Goal: Transaction & Acquisition: Purchase product/service

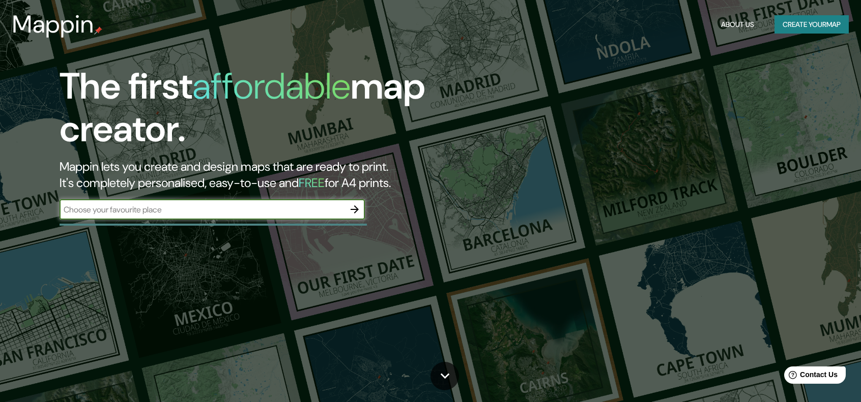
click at [218, 208] on input "text" at bounding box center [202, 210] width 285 height 12
paste input "[GEOGRAPHIC_DATA]"
type input "[GEOGRAPHIC_DATA]"
click at [355, 207] on icon "button" at bounding box center [355, 210] width 12 height 12
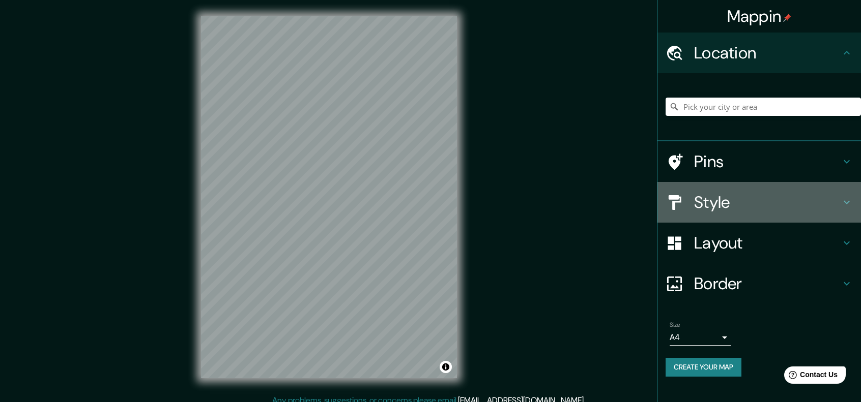
click at [819, 202] on h4 "Style" at bounding box center [767, 202] width 147 height 20
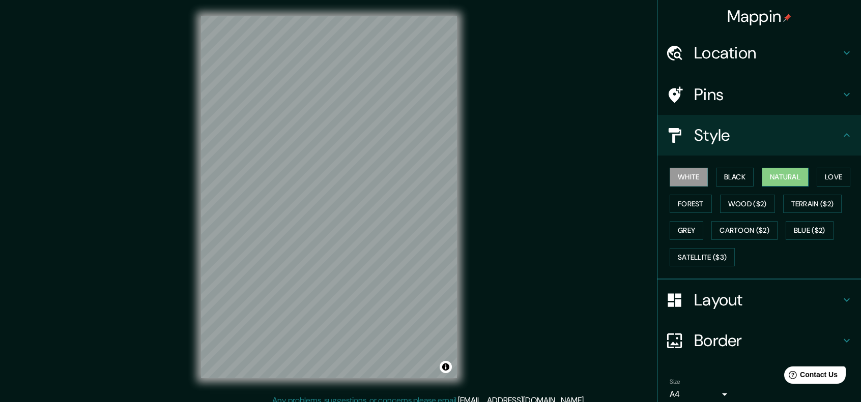
click at [775, 181] on button "Natural" at bounding box center [785, 177] width 47 height 19
click at [718, 178] on button "Black" at bounding box center [735, 177] width 38 height 19
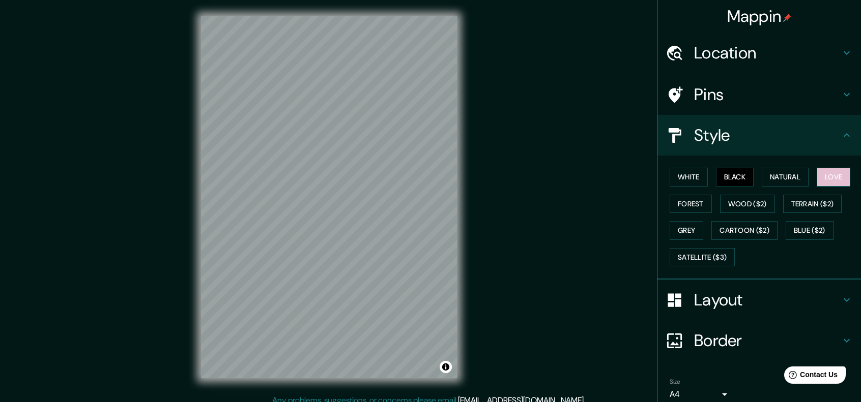
click at [827, 180] on button "Love" at bounding box center [834, 177] width 34 height 19
click at [674, 231] on button "Grey" at bounding box center [687, 230] width 34 height 19
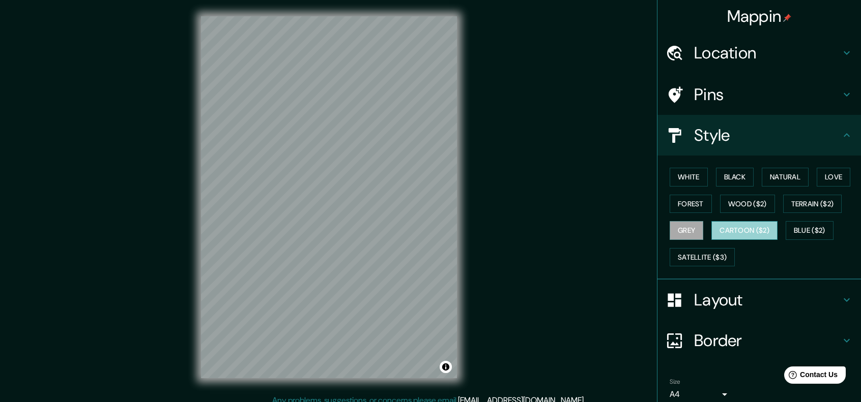
click at [722, 227] on button "Cartoon ($2)" at bounding box center [744, 230] width 66 height 19
click at [818, 228] on button "Blue ($2)" at bounding box center [810, 230] width 48 height 19
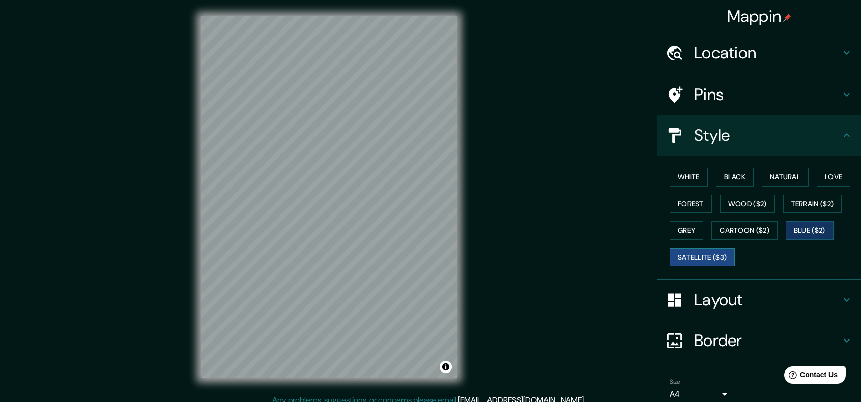
click at [687, 261] on button "Satellite ($3)" at bounding box center [702, 257] width 65 height 19
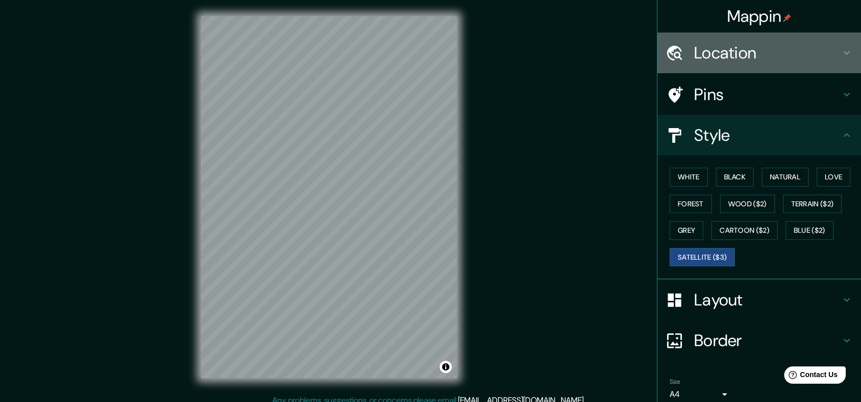
click at [806, 58] on h4 "Location" at bounding box center [767, 53] width 147 height 20
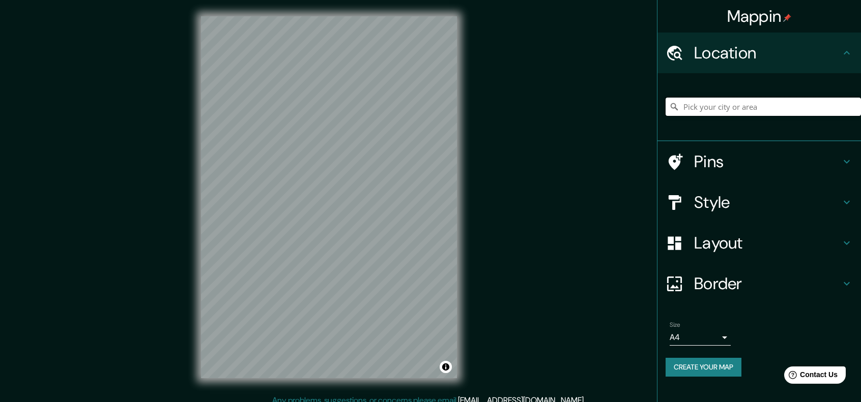
click at [771, 101] on input "Pick your city or area" at bounding box center [763, 107] width 195 height 18
paste input "[GEOGRAPHIC_DATA]"
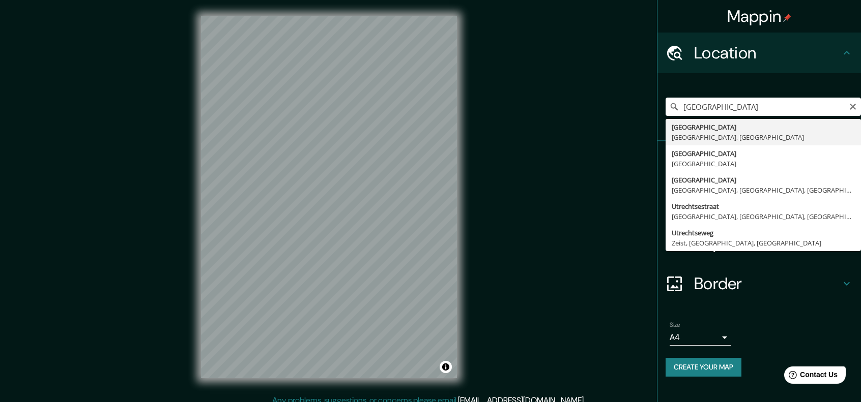
type input "[GEOGRAPHIC_DATA], [GEOGRAPHIC_DATA], [GEOGRAPHIC_DATA]"
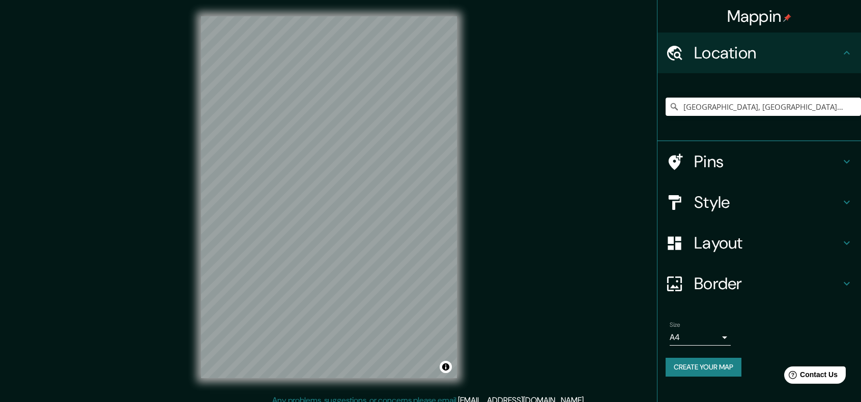
click at [802, 172] on div "Pins" at bounding box center [759, 161] width 204 height 41
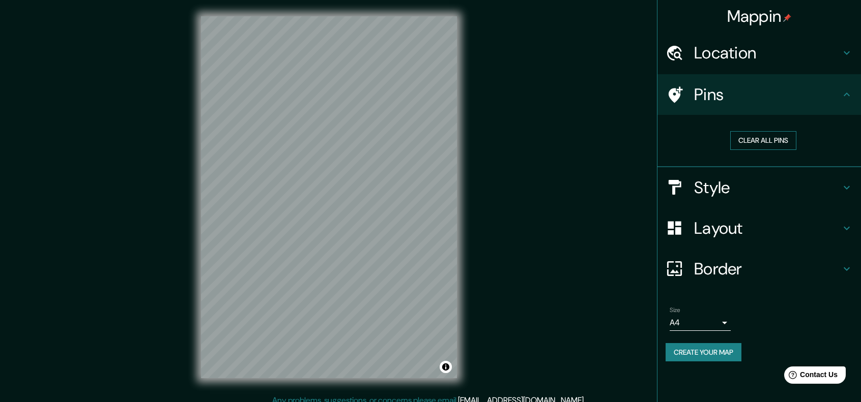
click at [764, 143] on button "Clear all pins" at bounding box center [763, 140] width 66 height 19
click at [797, 191] on h4 "Style" at bounding box center [767, 188] width 147 height 20
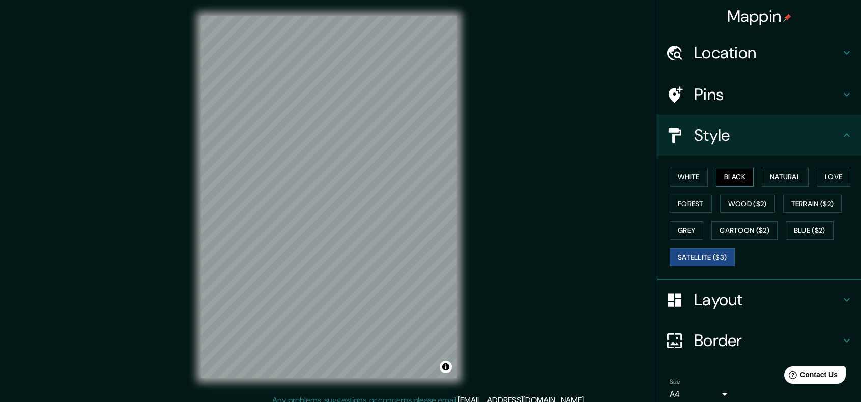
click at [740, 183] on button "Black" at bounding box center [735, 177] width 38 height 19
click at [764, 182] on button "Natural" at bounding box center [785, 177] width 47 height 19
click at [683, 255] on button "Satellite ($3)" at bounding box center [702, 257] width 65 height 19
click at [812, 227] on button "Blue ($2)" at bounding box center [810, 230] width 48 height 19
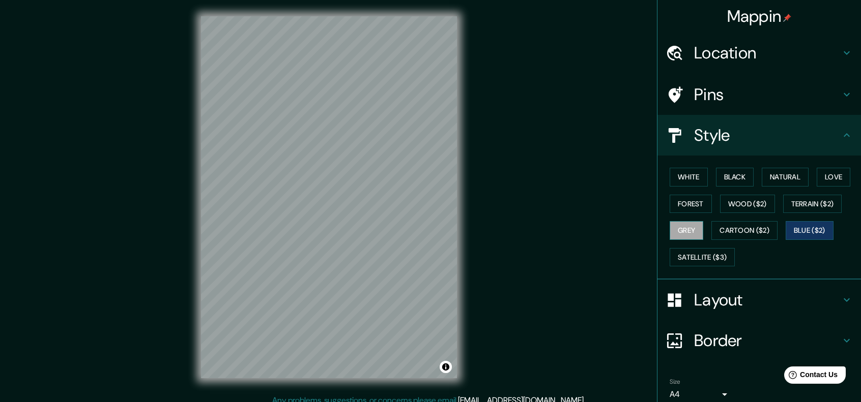
click at [670, 226] on button "Grey" at bounding box center [687, 230] width 34 height 19
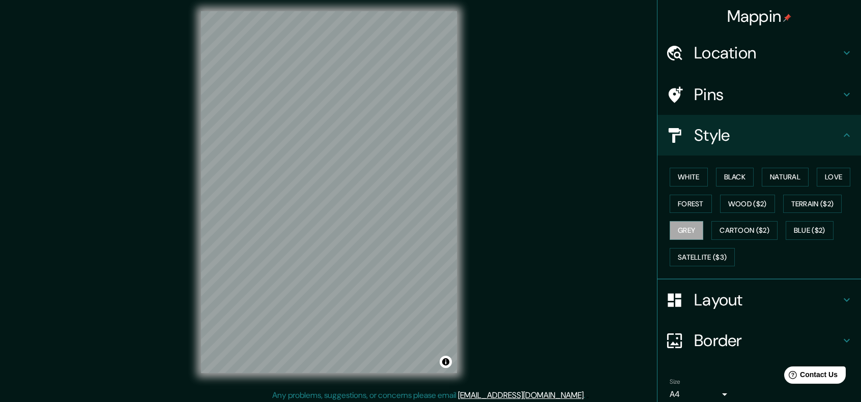
scroll to position [6, 0]
click at [680, 256] on button "Satellite ($3)" at bounding box center [702, 257] width 65 height 19
click at [730, 308] on h4 "Layout" at bounding box center [767, 300] width 147 height 20
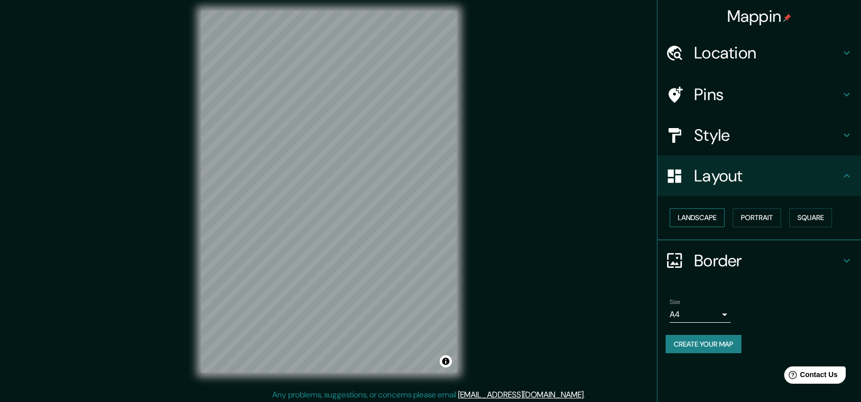
click at [688, 212] on button "Landscape" at bounding box center [697, 218] width 55 height 19
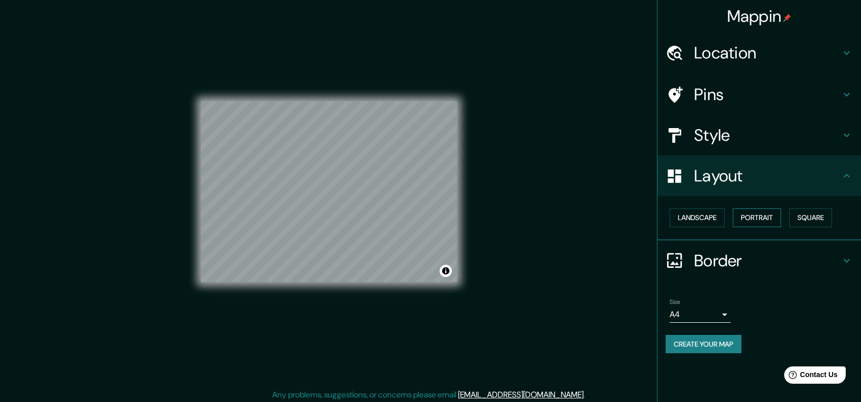
click at [745, 216] on button "Portrait" at bounding box center [757, 218] width 48 height 19
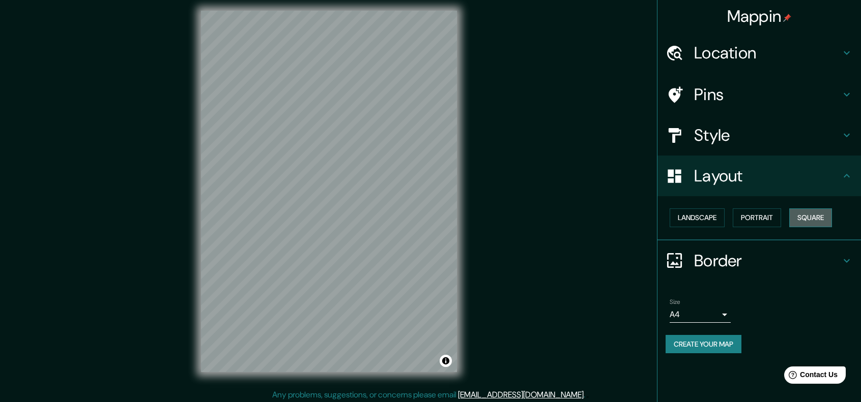
click at [812, 215] on button "Square" at bounding box center [810, 218] width 43 height 19
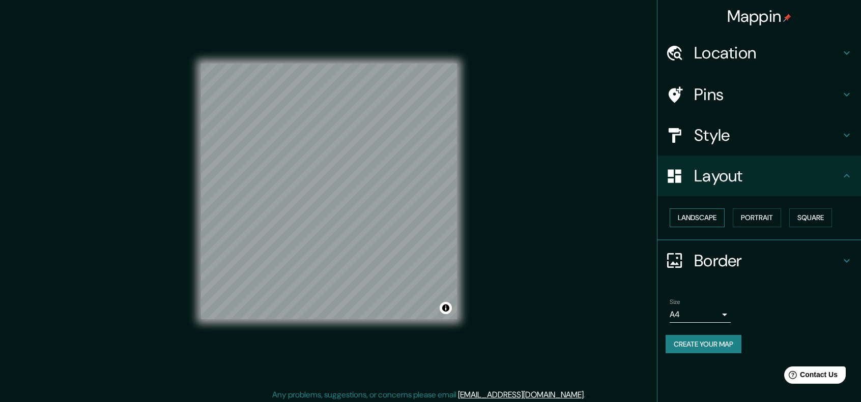
click at [685, 215] on button "Landscape" at bounding box center [697, 218] width 55 height 19
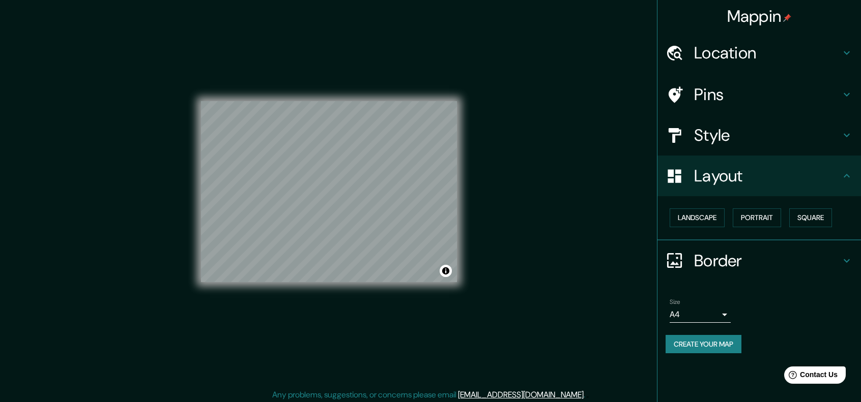
click at [719, 252] on h4 "Border" at bounding box center [767, 261] width 147 height 20
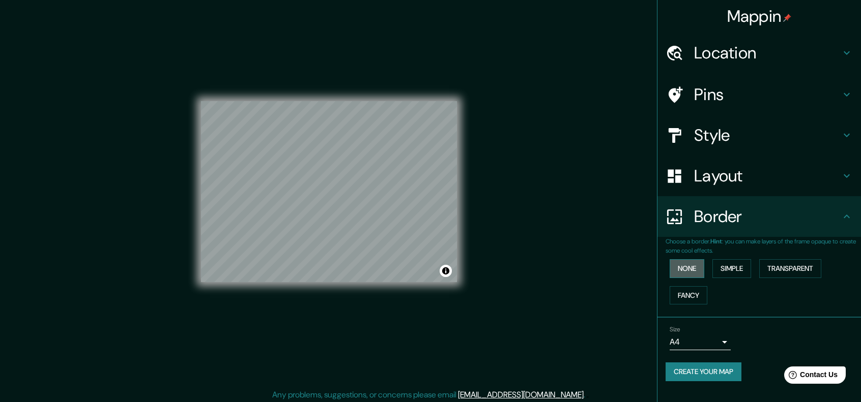
click at [688, 269] on button "None" at bounding box center [687, 268] width 35 height 19
click at [736, 266] on button "Simple" at bounding box center [731, 268] width 39 height 19
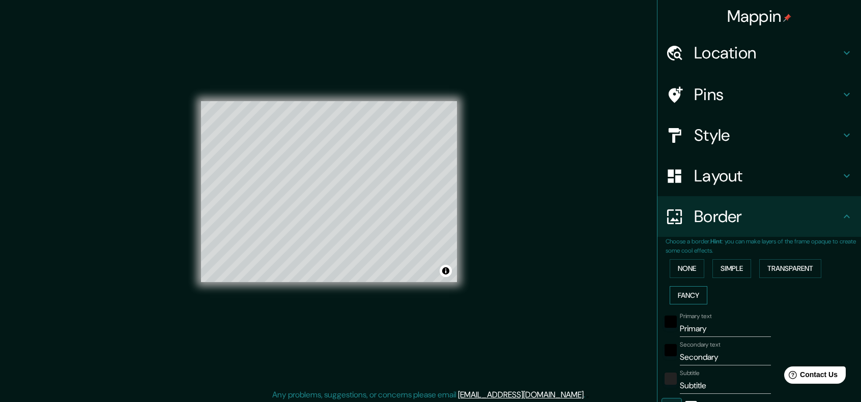
click at [681, 290] on button "Fancy" at bounding box center [689, 295] width 38 height 19
click at [798, 274] on button "Transparent" at bounding box center [790, 268] width 62 height 19
click at [666, 264] on div "None Simple Transparent Fancy" at bounding box center [763, 281] width 195 height 53
click at [670, 267] on button "None" at bounding box center [687, 268] width 35 height 19
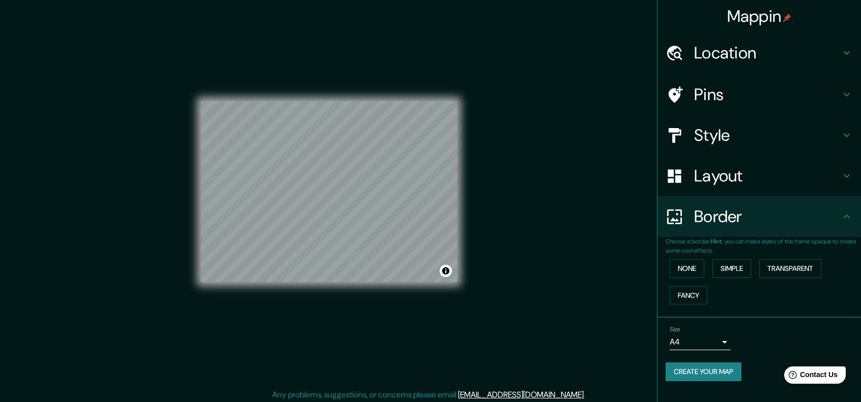
click at [746, 175] on h4 "Layout" at bounding box center [767, 176] width 147 height 20
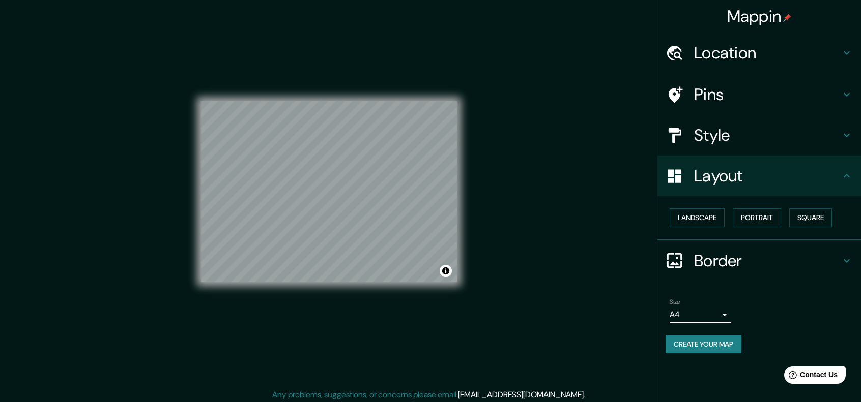
click at [757, 142] on h4 "Style" at bounding box center [767, 135] width 147 height 20
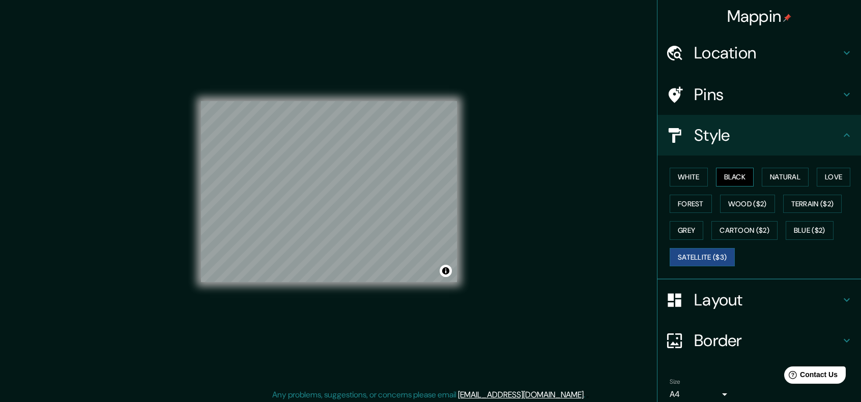
click at [725, 175] on button "Black" at bounding box center [735, 177] width 38 height 19
click at [776, 180] on button "Natural" at bounding box center [785, 177] width 47 height 19
click at [716, 175] on button "Black" at bounding box center [735, 177] width 38 height 19
click at [779, 179] on button "Natural" at bounding box center [785, 177] width 47 height 19
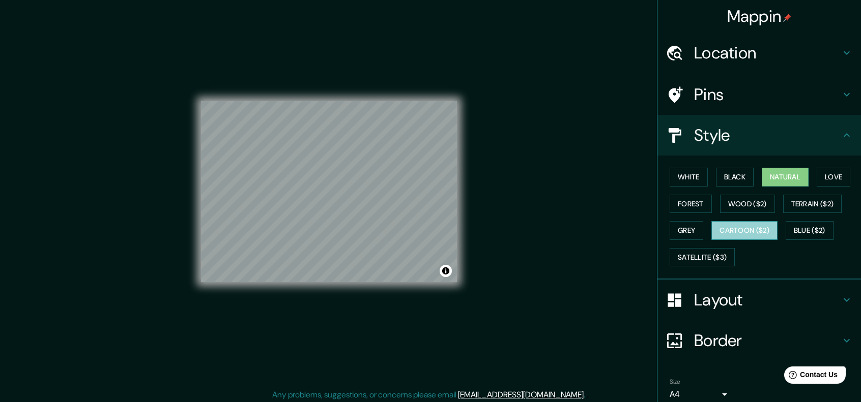
click at [744, 227] on button "Cartoon ($2)" at bounding box center [744, 230] width 66 height 19
